Goal: Information Seeking & Learning: Learn about a topic

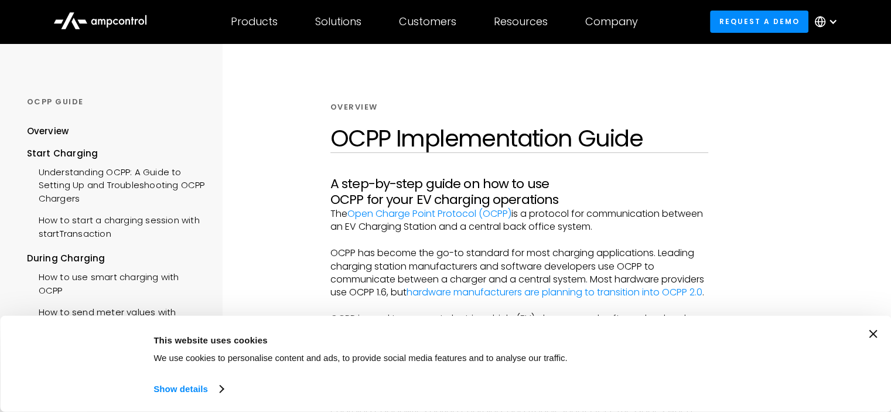
click at [877, 332] on icon "Close banner" at bounding box center [873, 334] width 8 height 8
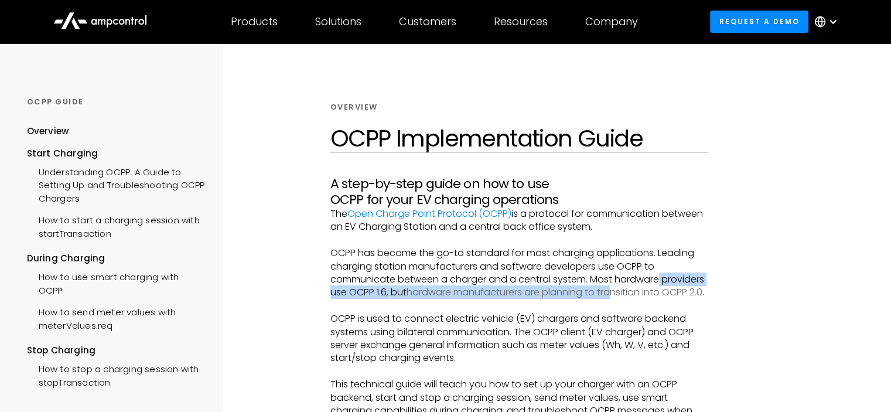
drag, startPoint x: 750, startPoint y: 274, endPoint x: 662, endPoint y: 292, distance: 89.9
click at [662, 292] on div "Overview OCPP Implementation Guide A step-by-[PERSON_NAME] on how to use OCPP f…" at bounding box center [519, 285] width 504 height 485
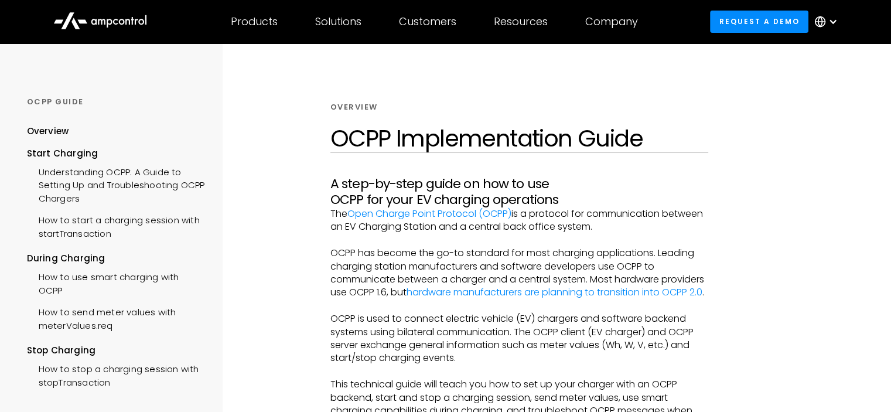
click at [844, 212] on div at bounding box center [832, 285] width 120 height 485
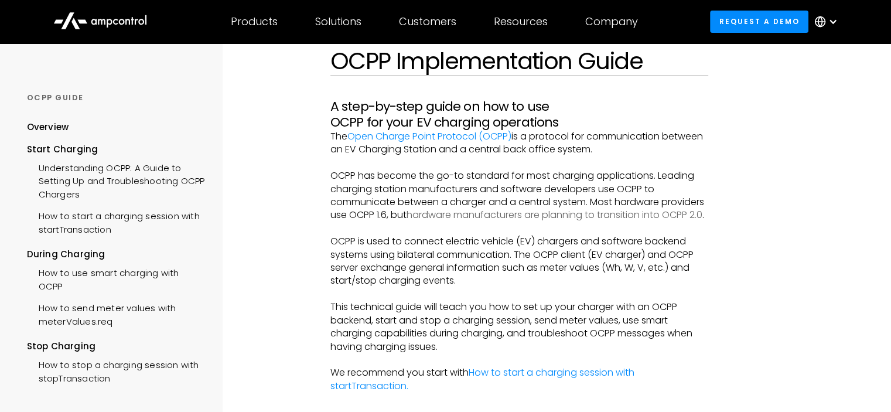
scroll to position [75, 0]
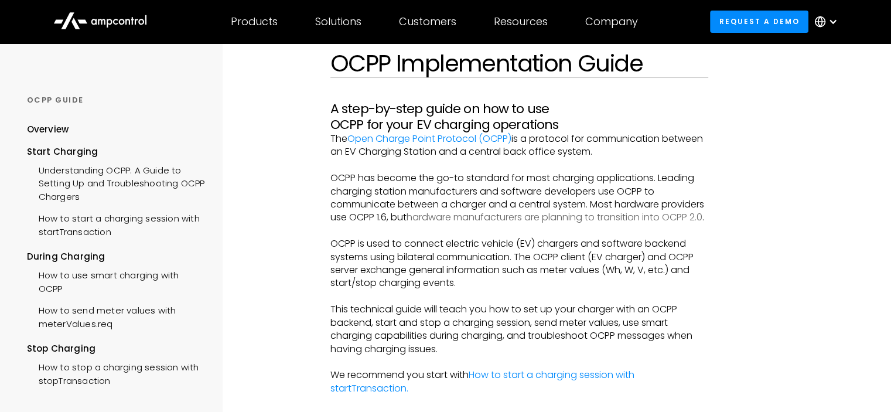
click at [580, 217] on link "hardware manufacturers are planning to transition into OCPP 2.0" at bounding box center [555, 216] width 296 height 13
